Goal: Task Accomplishment & Management: Manage account settings

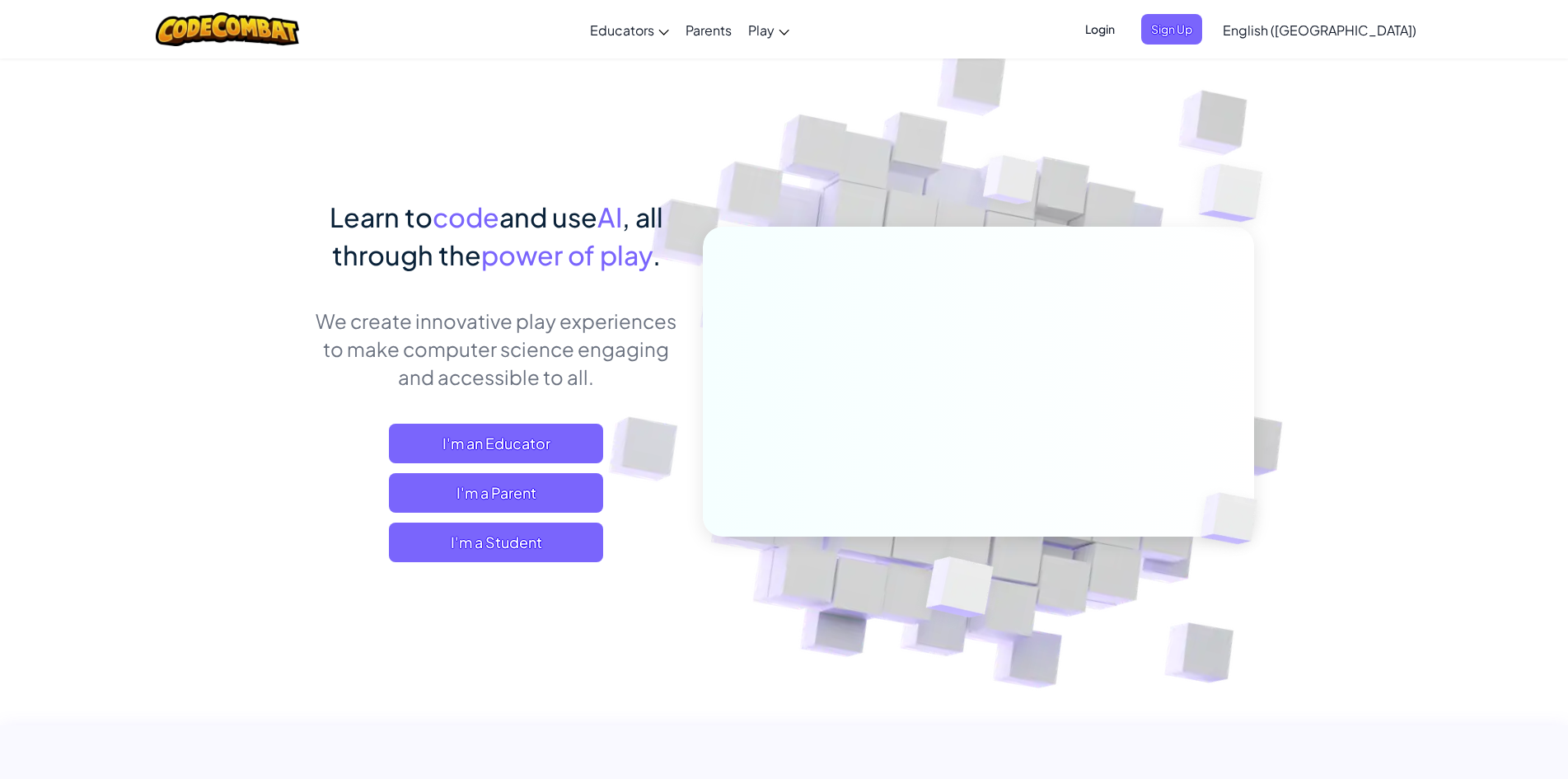
click at [1125, 27] on span "Login" at bounding box center [1100, 30] width 50 height 31
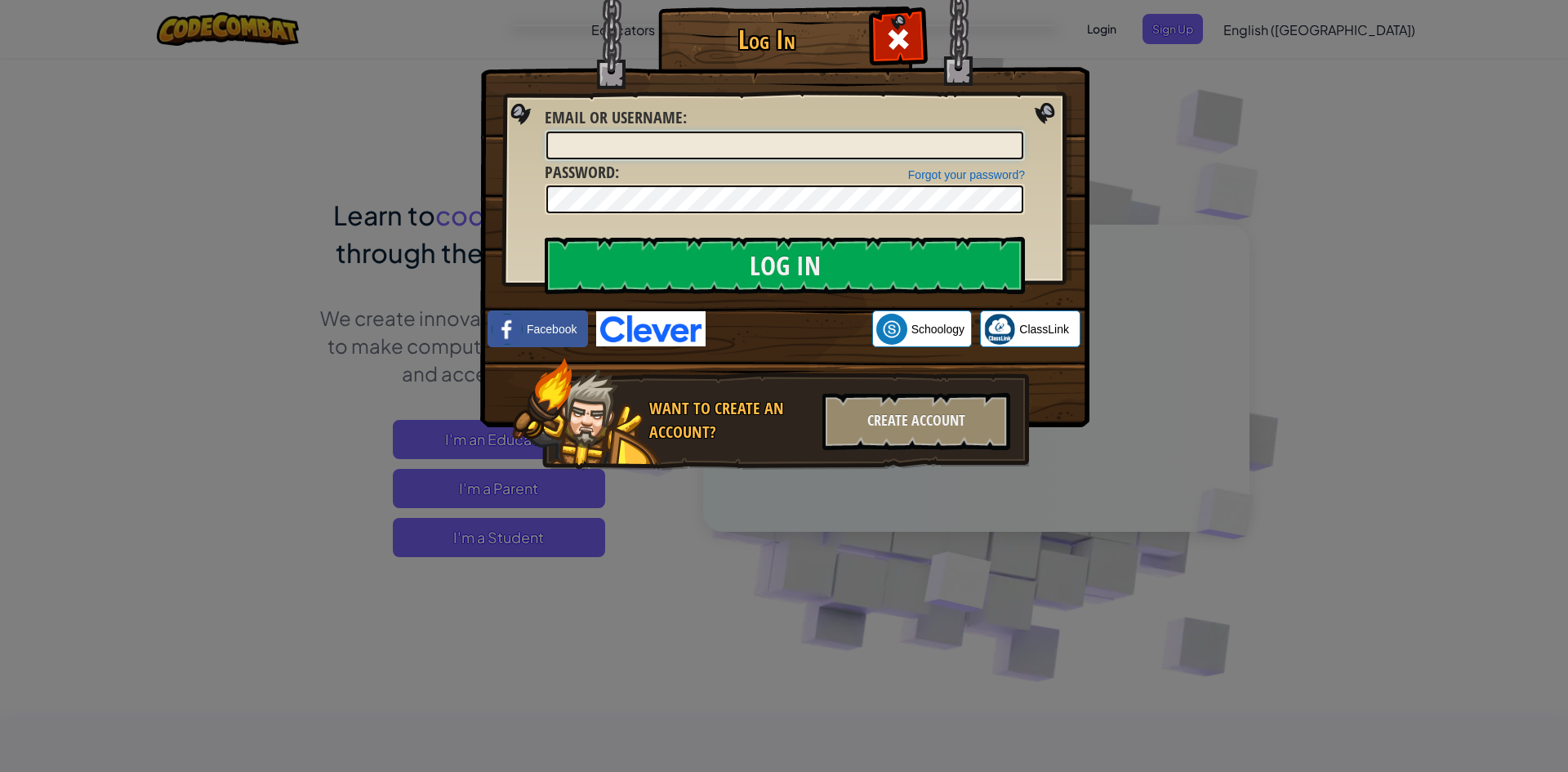
click at [834, 148] on input "Email or Username :" at bounding box center [785, 145] width 477 height 27
type input "Hans_wu"
click at [544, 237] on input "Log In" at bounding box center [784, 265] width 480 height 57
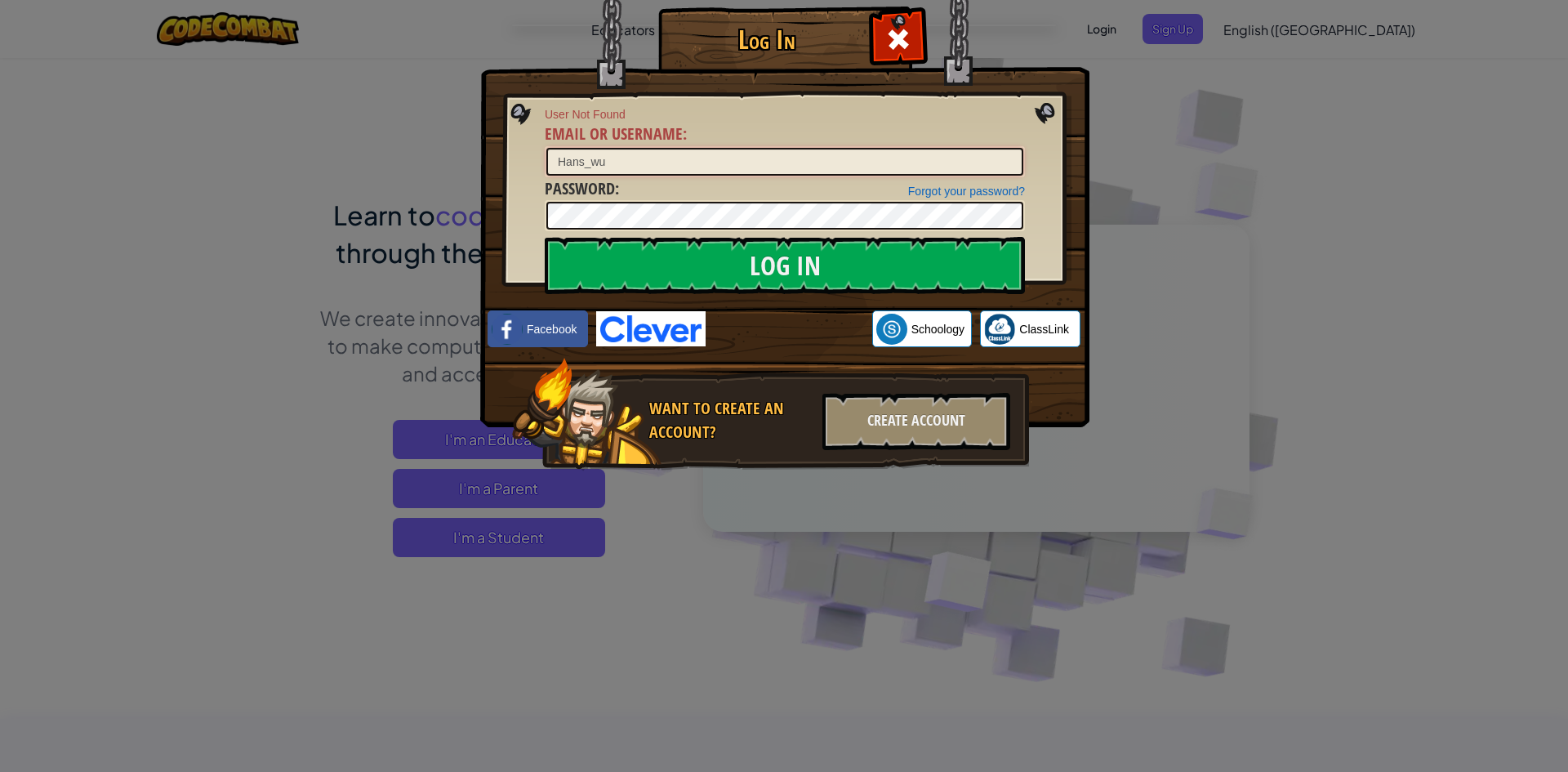
drag, startPoint x: 634, startPoint y: 165, endPoint x: 525, endPoint y: 175, distance: 109.5
click at [525, 175] on div "Log In User Not Found Email or Username : [PERSON_NAME] your password? Password…" at bounding box center [784, 262] width 543 height 476
click at [777, 482] on div "Log In User Not Found Email or Username : [PERSON_NAME] your password? Password…" at bounding box center [784, 262] width 543 height 476
click at [734, 517] on div "Log In User Not Found Email or Username : [PERSON_NAME] your password? Password…" at bounding box center [784, 386] width 1568 height 772
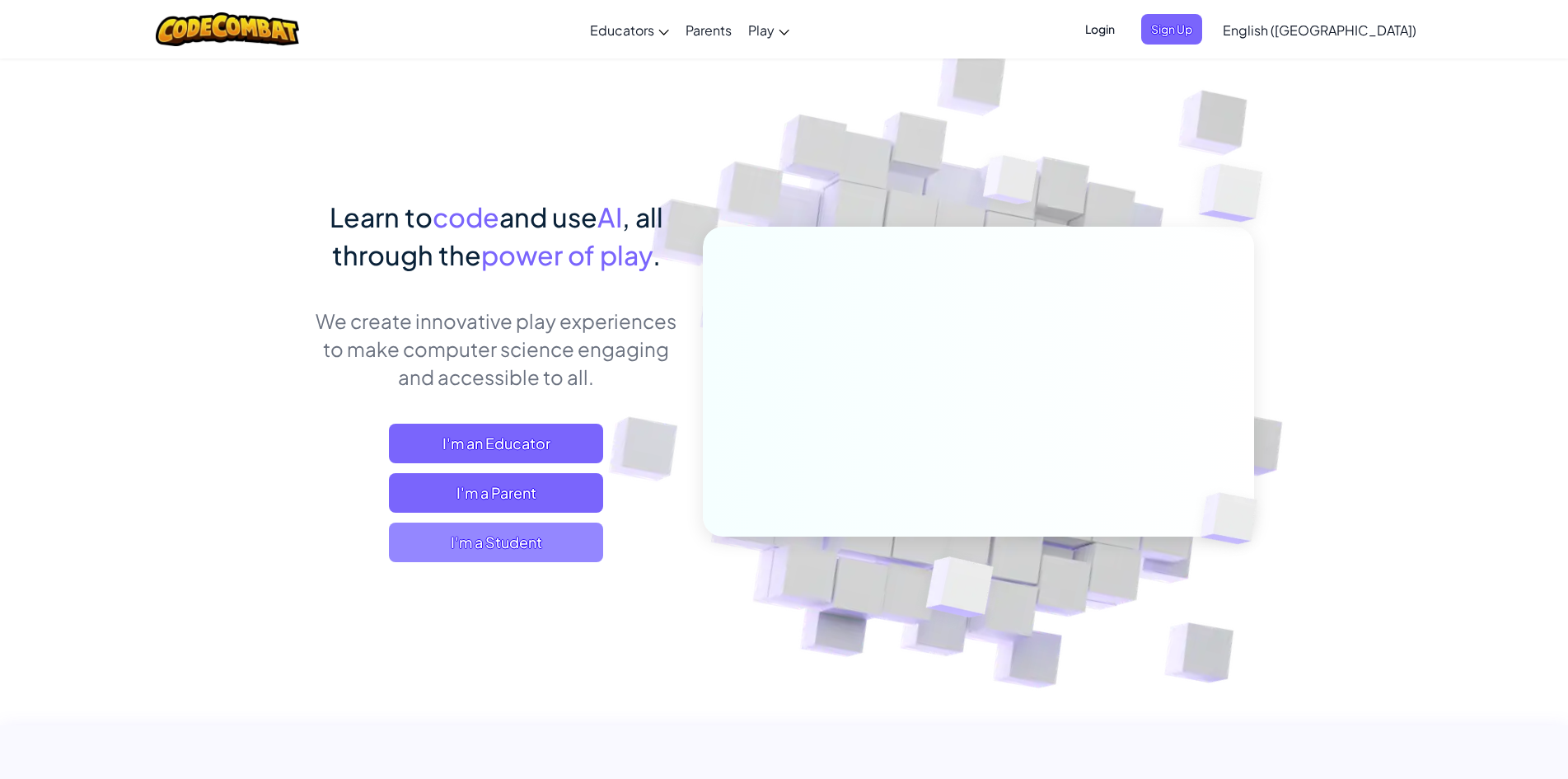
click at [546, 553] on span "I'm a Student" at bounding box center [496, 542] width 214 height 39
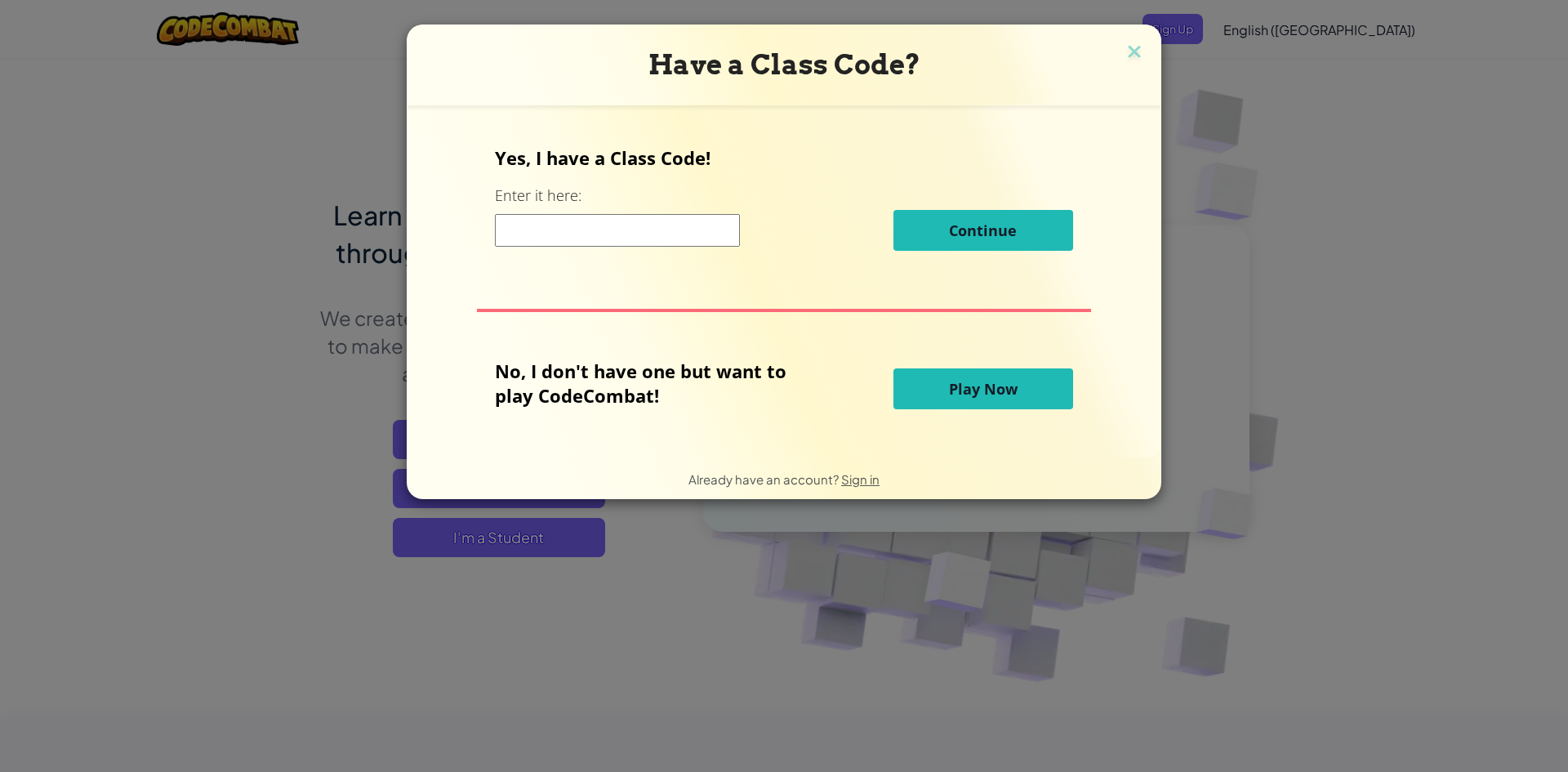
click at [640, 223] on input at bounding box center [617, 230] width 245 height 32
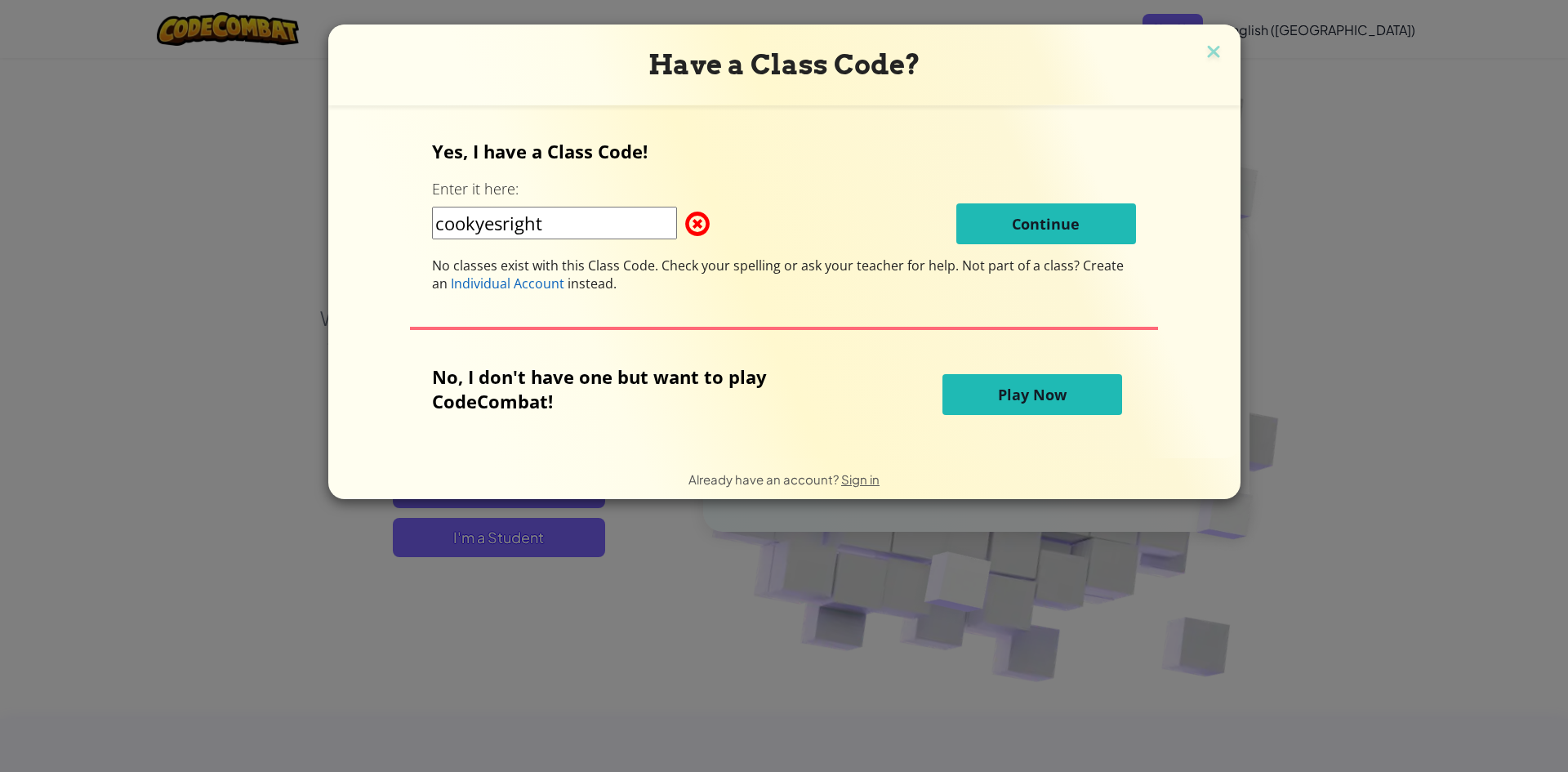
type input "cookyesright"
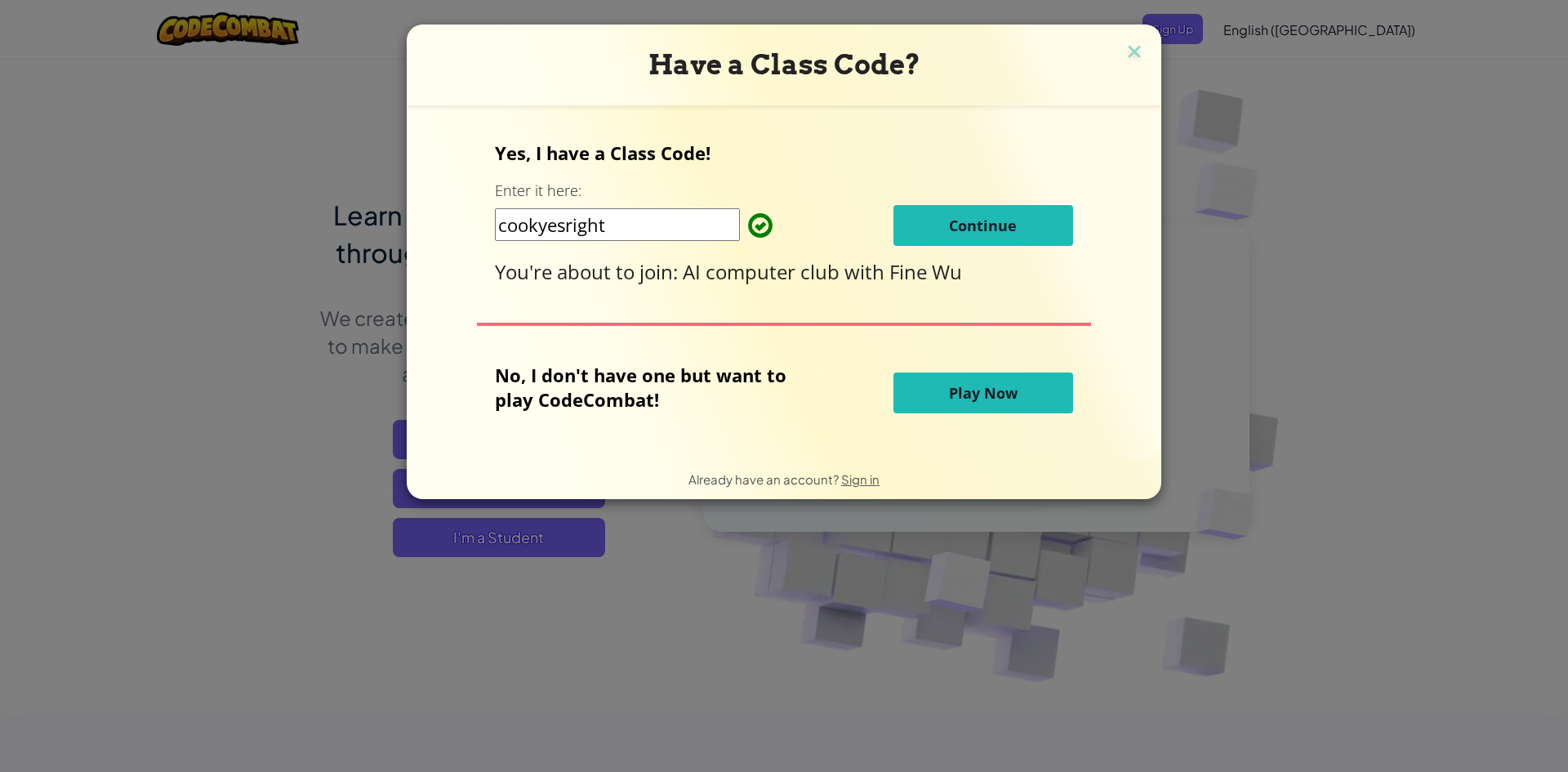
click at [1014, 228] on span "Continue" at bounding box center [983, 225] width 68 height 20
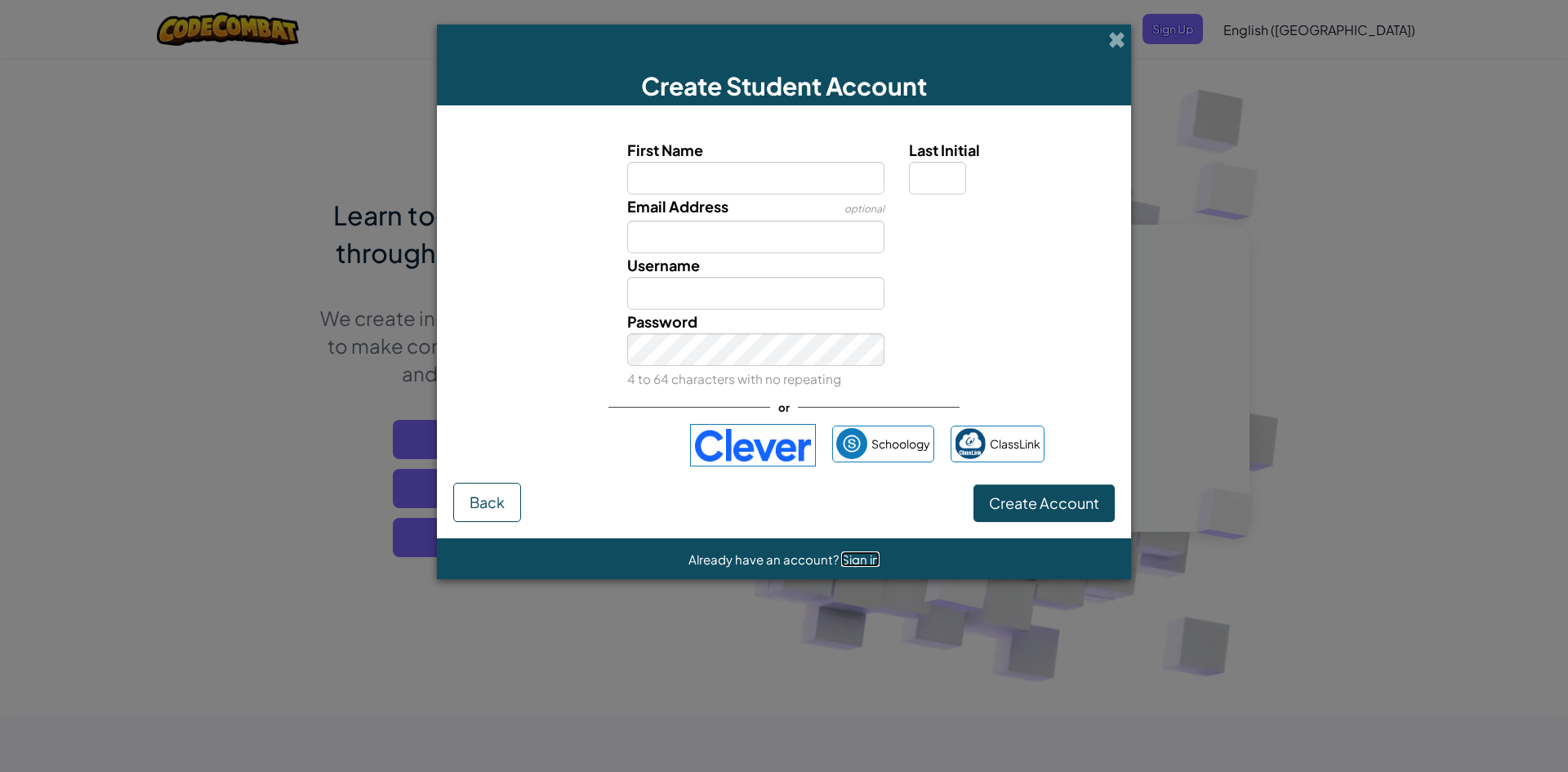
click at [846, 565] on span "Sign in" at bounding box center [860, 559] width 39 height 15
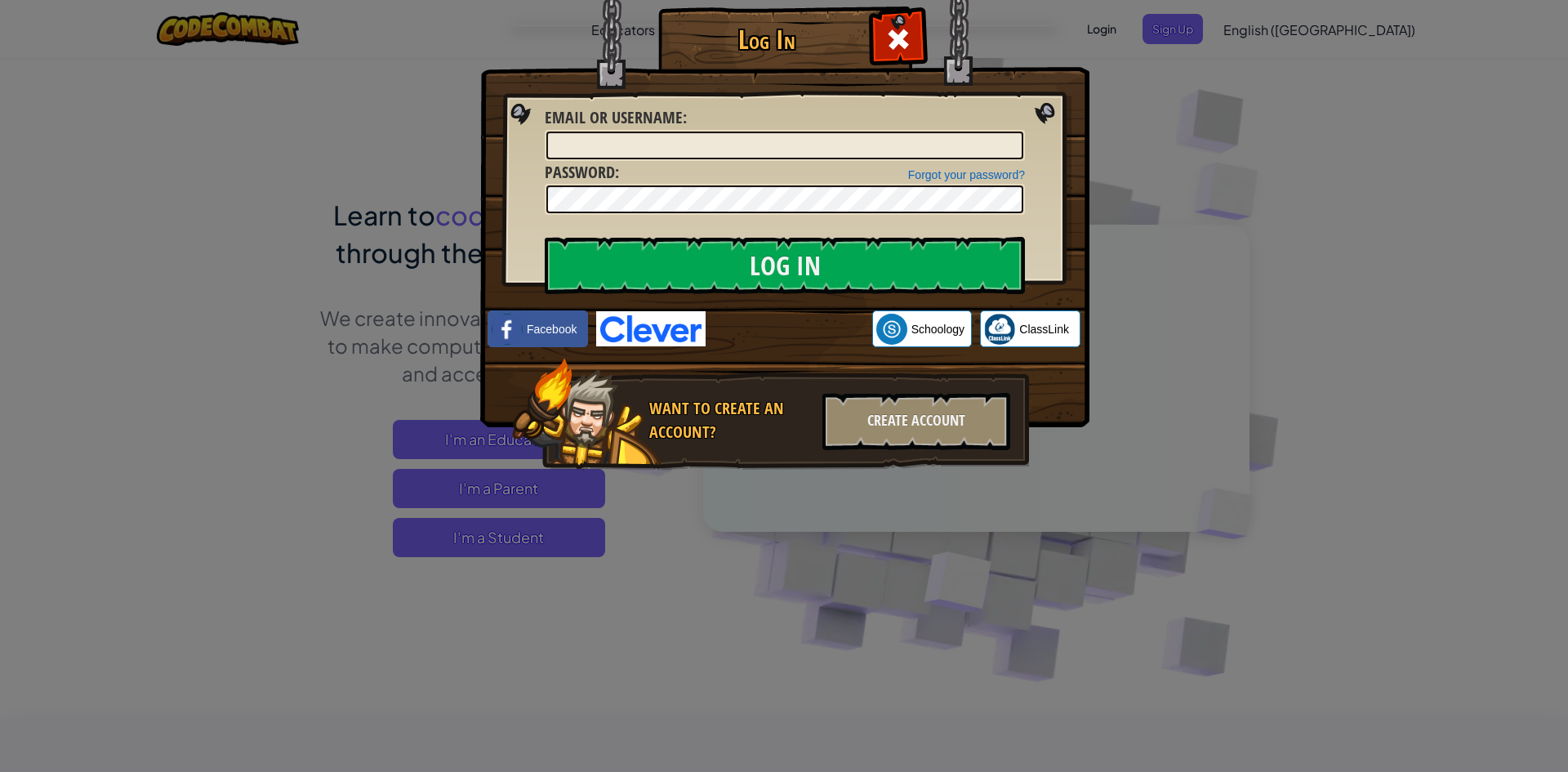
click at [1438, 141] on div "Log In Unknown Error Email or Username : Forgot your password? Password : Log I…" at bounding box center [784, 386] width 1568 height 772
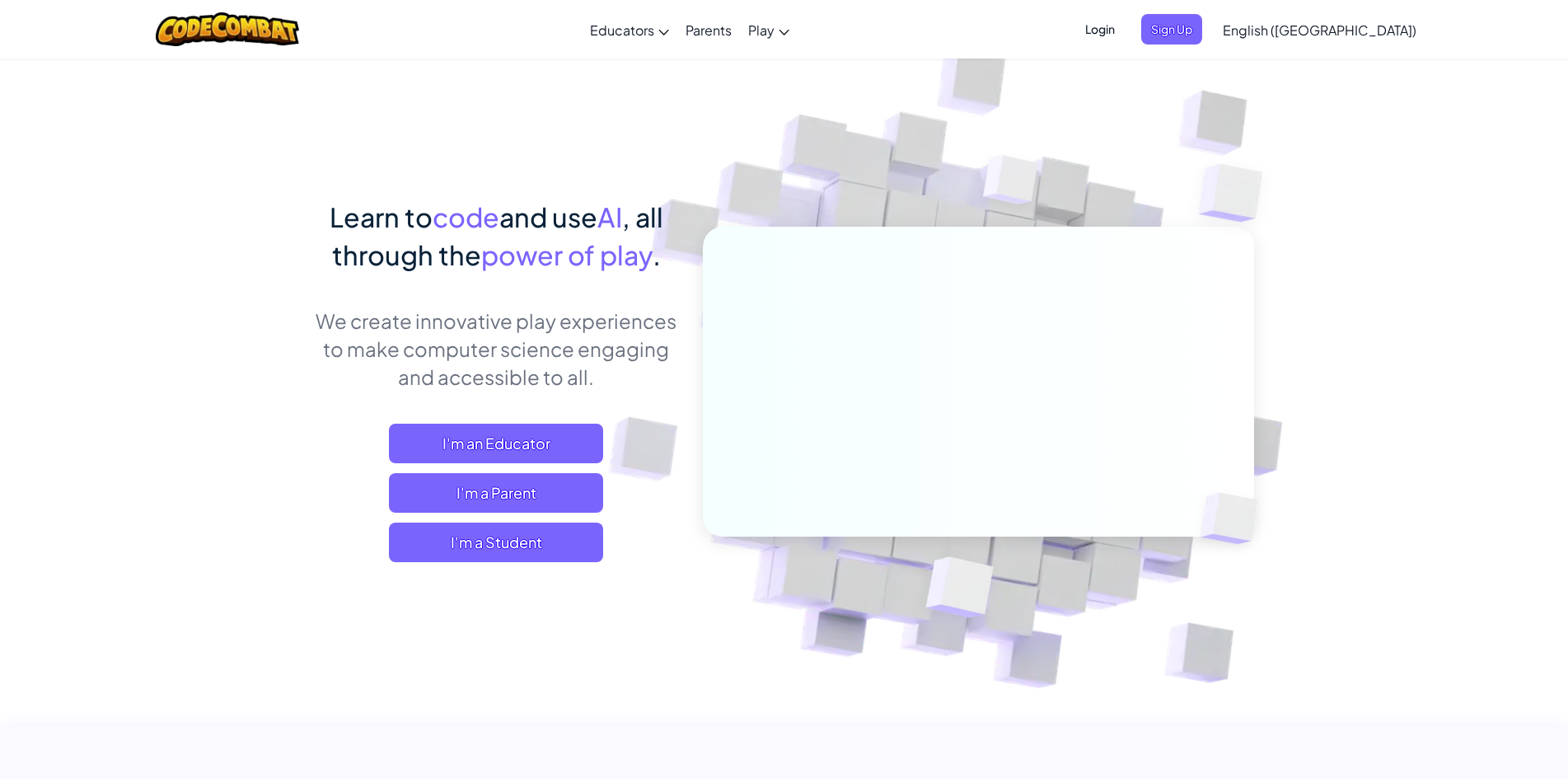
click at [1168, 24] on ul "Login Sign Up" at bounding box center [1139, 30] width 143 height 31
click at [1125, 27] on span "Login" at bounding box center [1100, 30] width 50 height 31
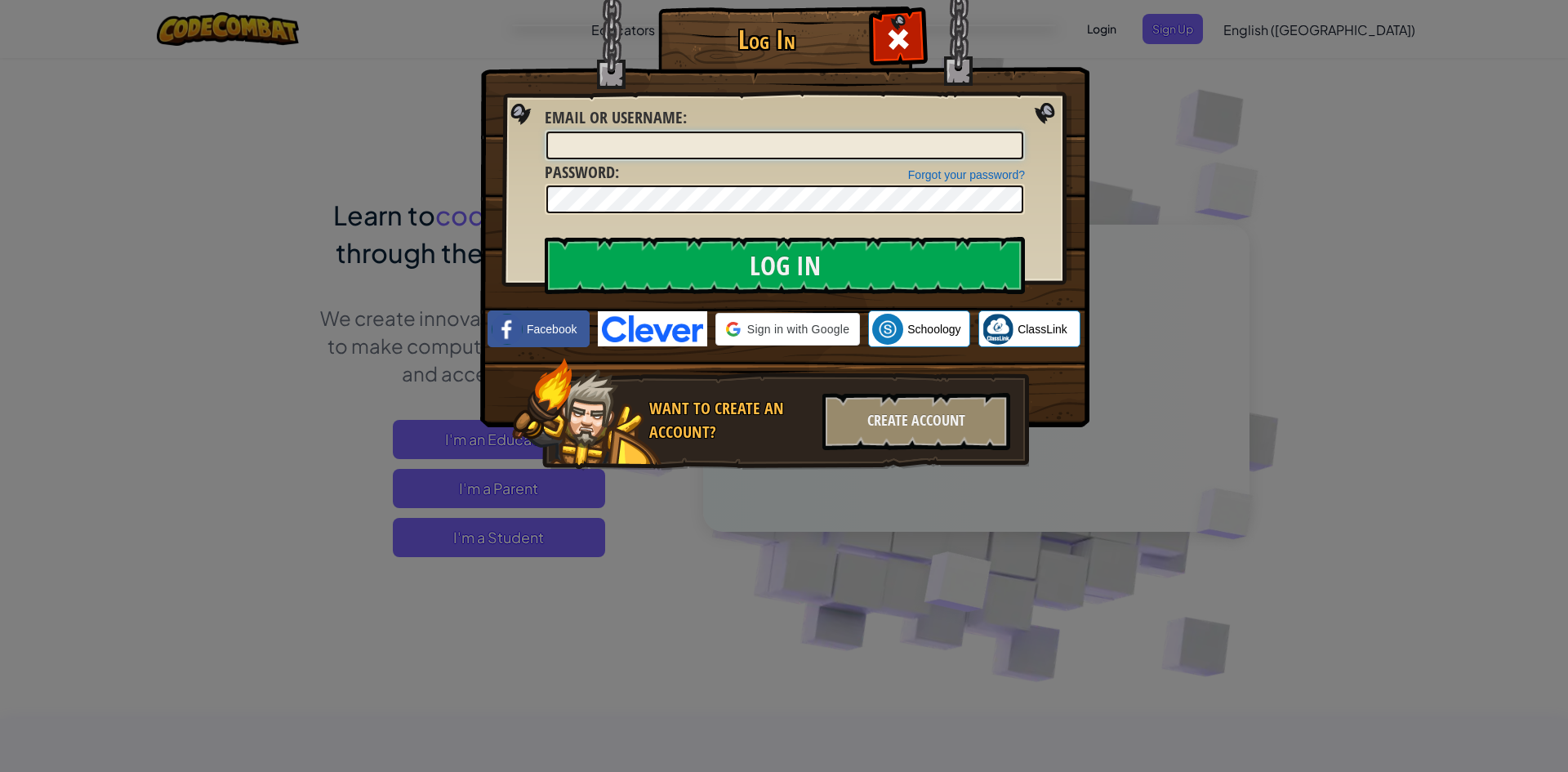
click at [879, 152] on input "Email or Username :" at bounding box center [785, 145] width 477 height 27
click at [740, 148] on input "Email or Username :" at bounding box center [785, 145] width 477 height 27
click at [655, 147] on input "[PERSON_NAME]" at bounding box center [785, 145] width 477 height 27
type input "HansWu"
click at [544, 237] on input "Log In" at bounding box center [784, 265] width 480 height 57
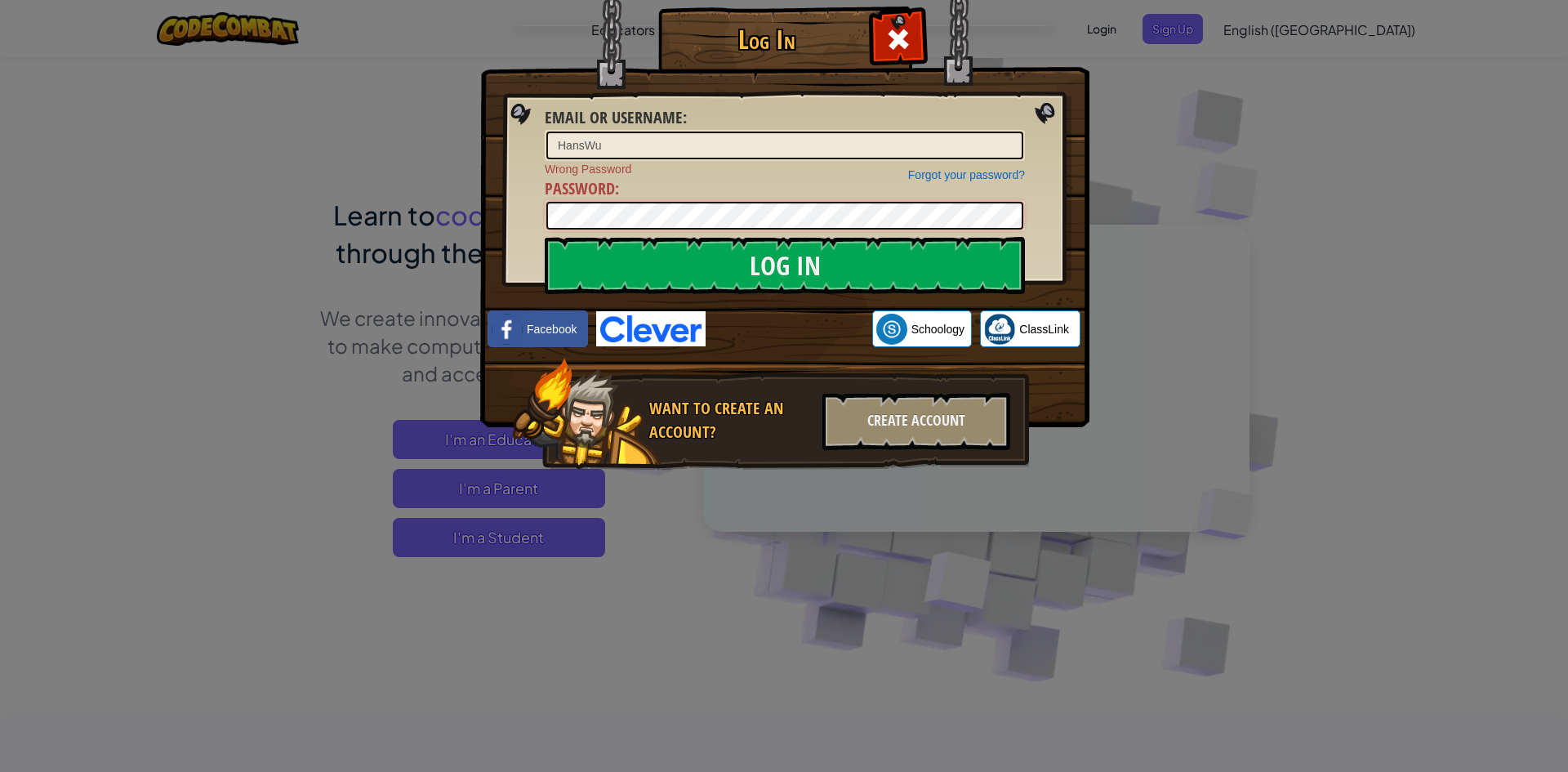
click at [401, 213] on div "Log In Email or Username : HansWu Forgot your password? Wrong Password Password…" at bounding box center [784, 386] width 1568 height 772
click at [971, 171] on link "Forgot your password?" at bounding box center [966, 175] width 116 height 13
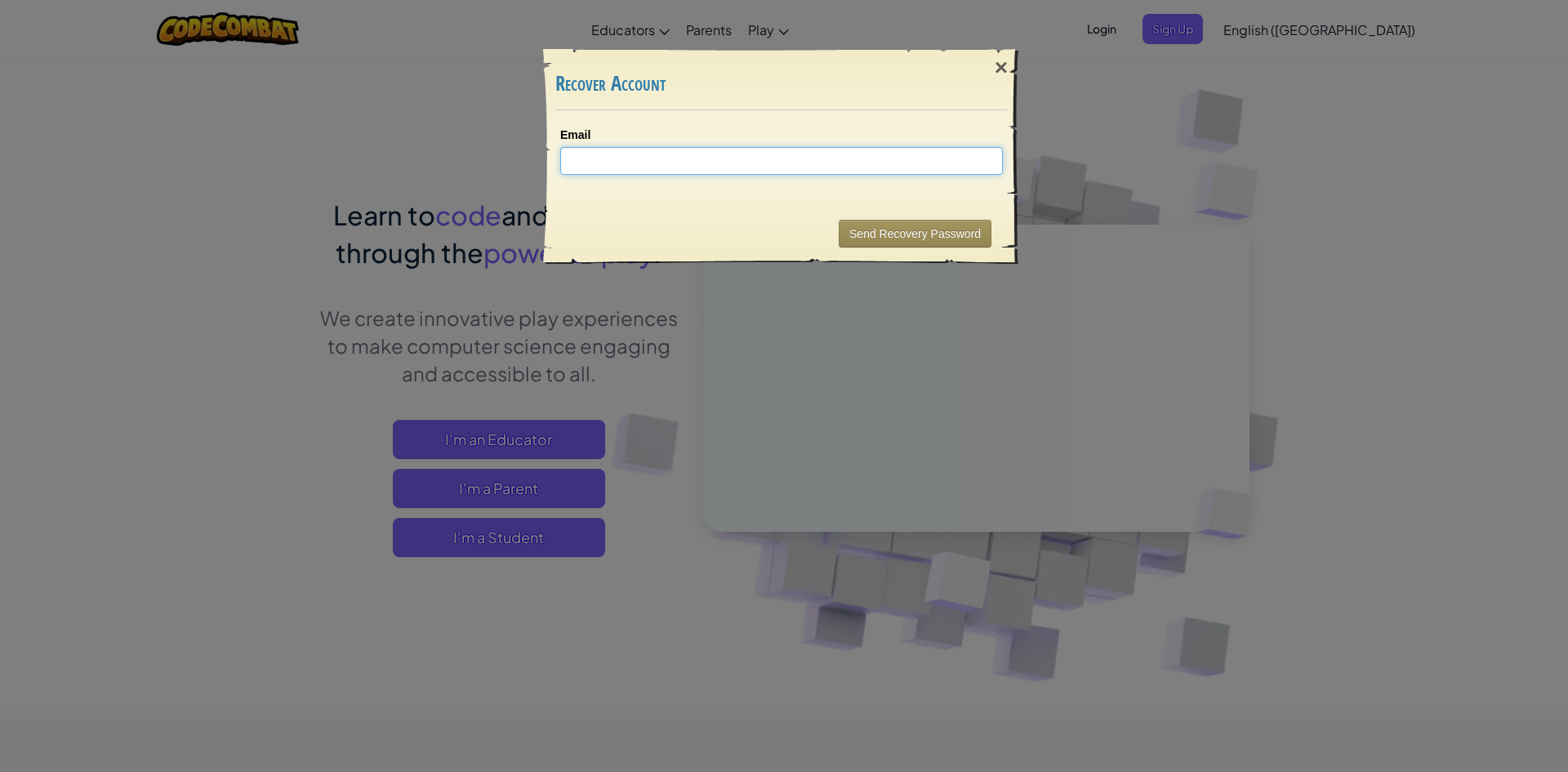
click at [809, 165] on input "Email" at bounding box center [781, 160] width 442 height 27
type input "[EMAIL_ADDRESS][PERSON_NAME][DOMAIN_NAME]"
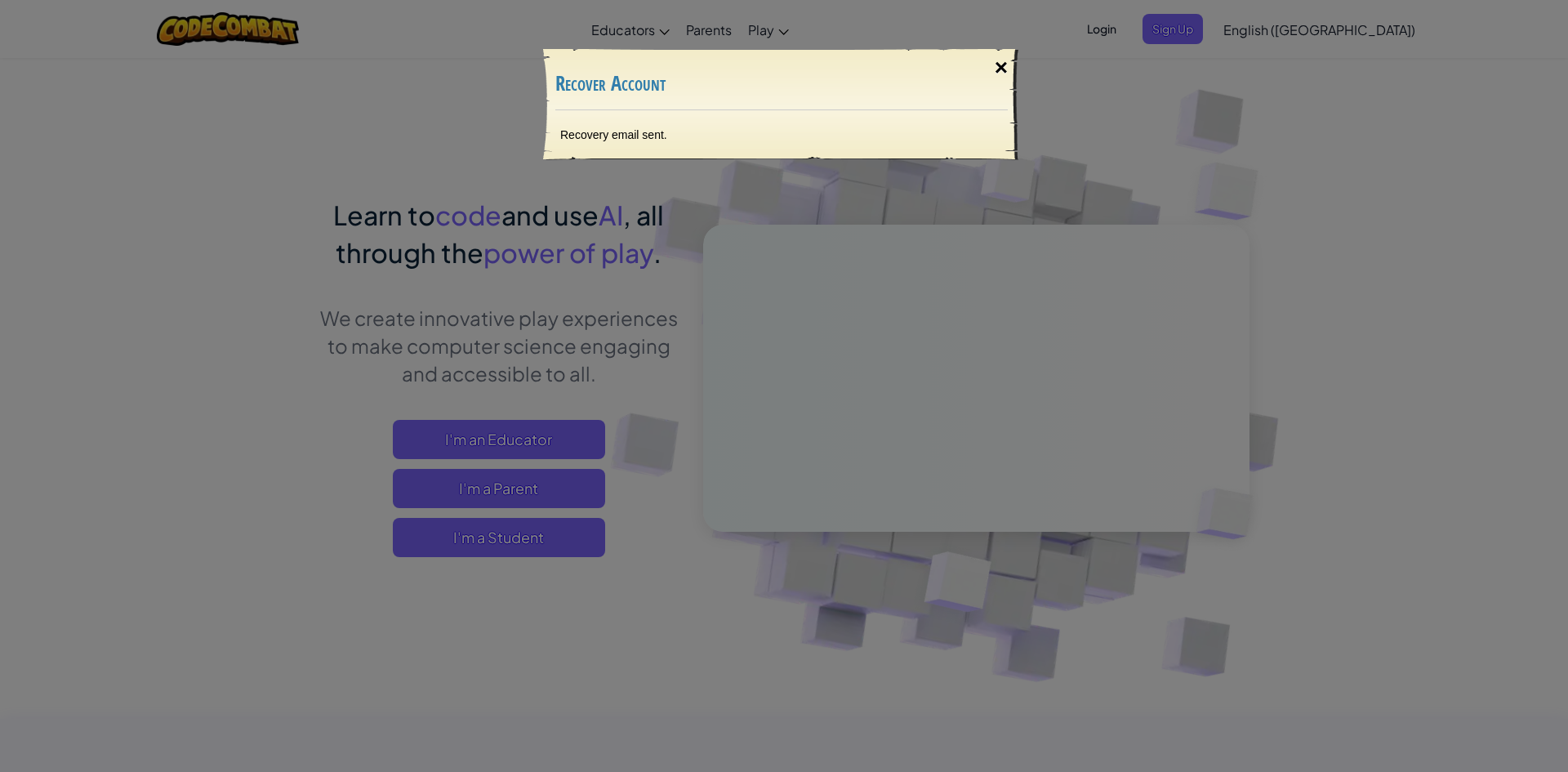
click at [1007, 67] on div "×" at bounding box center [1001, 68] width 38 height 47
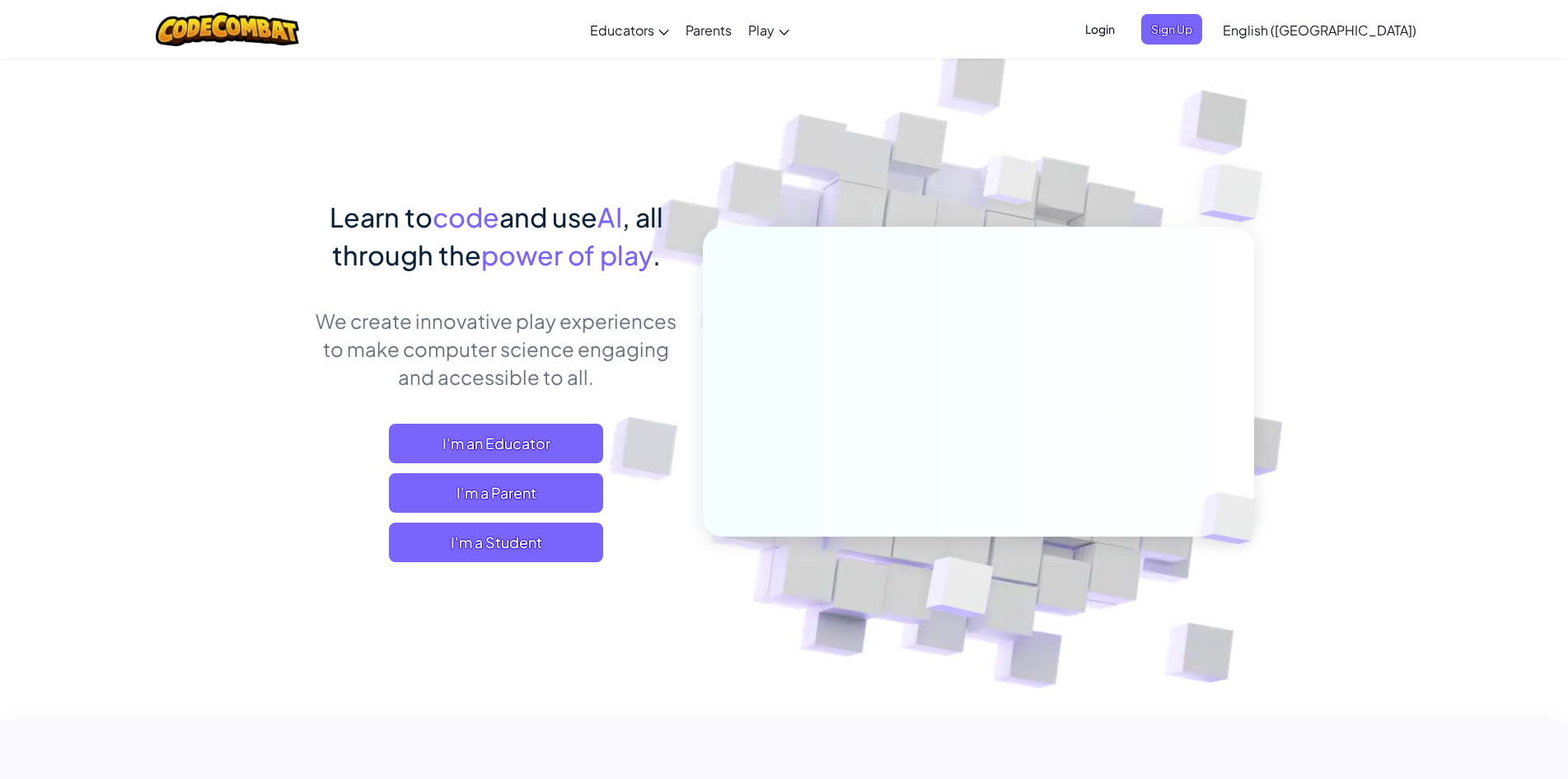
click at [1125, 36] on span "Login" at bounding box center [1100, 30] width 50 height 31
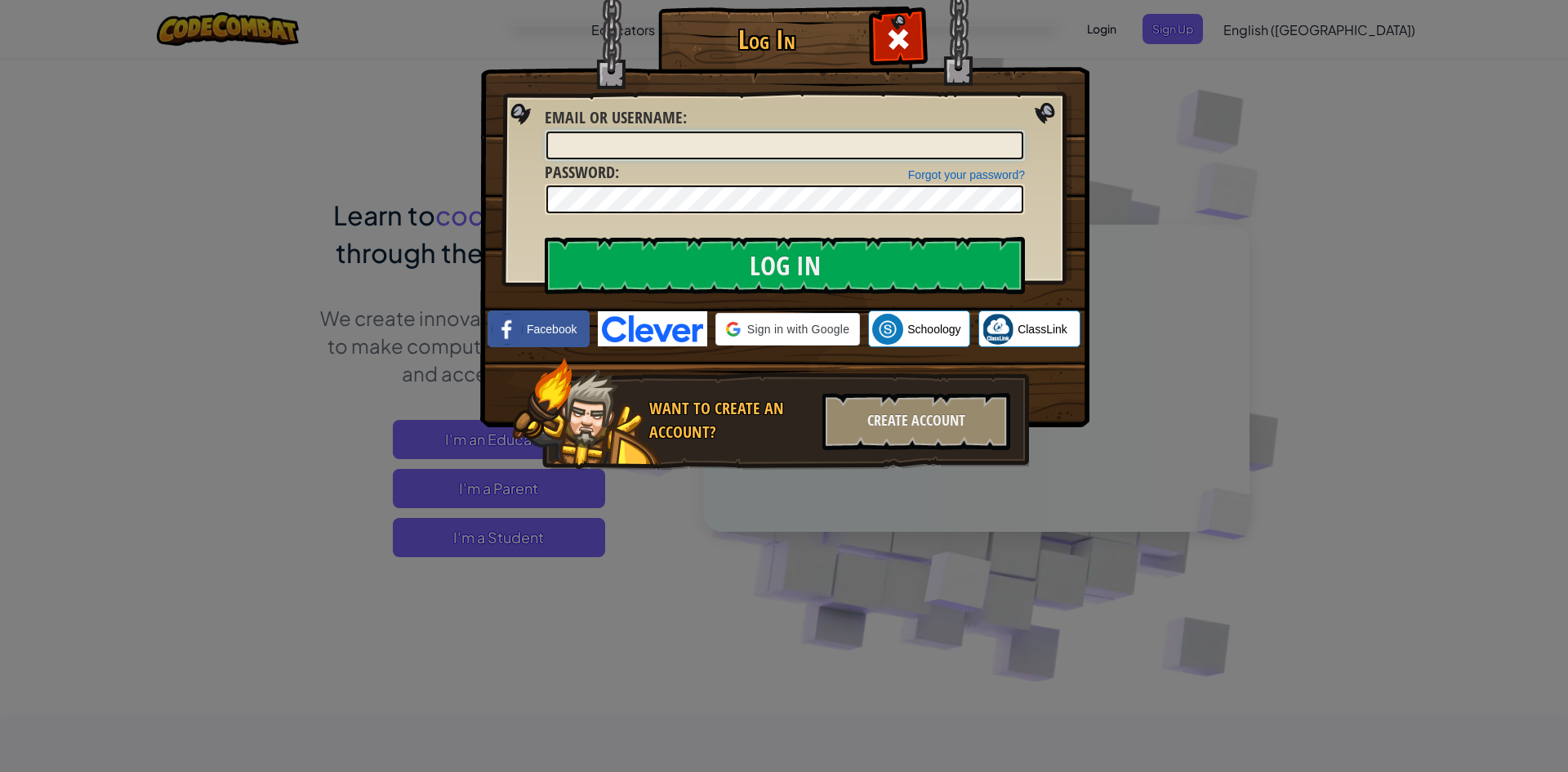
click at [751, 141] on input "Email or Username :" at bounding box center [785, 145] width 477 height 27
click at [701, 146] on input "Email or Username :" at bounding box center [785, 145] width 477 height 27
click at [688, 159] on div at bounding box center [784, 145] width 480 height 31
click at [689, 150] on input "Email or Username :" at bounding box center [785, 145] width 477 height 27
type input "[EMAIL_ADDRESS][PERSON_NAME][DOMAIN_NAME]"
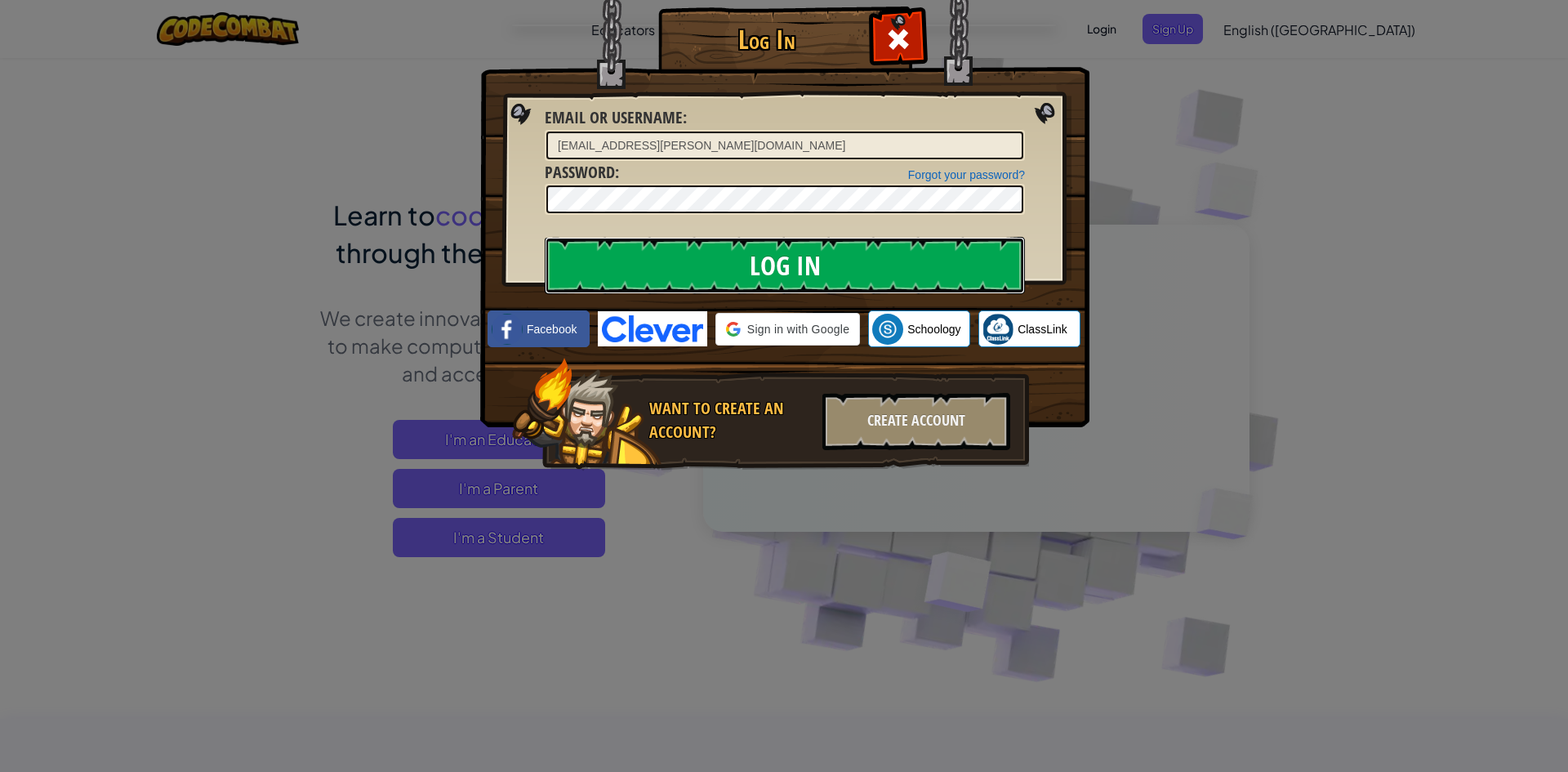
click at [787, 255] on input "Log In" at bounding box center [784, 265] width 480 height 57
